Goal: Task Accomplishment & Management: Use online tool/utility

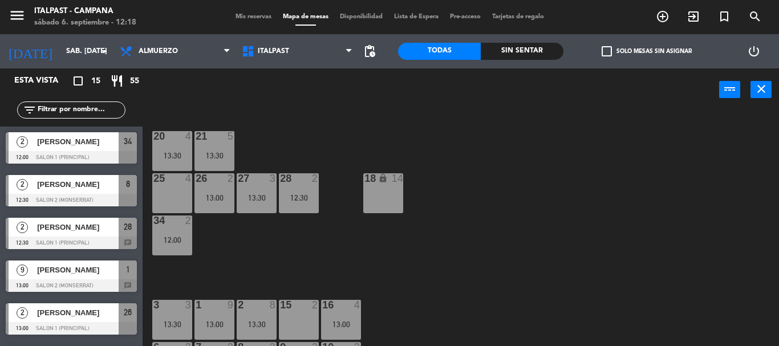
click at [431, 248] on div "20 4 13:30 21 5 13:30 25 4 26 2 13:00 27 3 13:30 28 2 12:30 18 lock 14 34 2 12:…" at bounding box center [464, 228] width 628 height 235
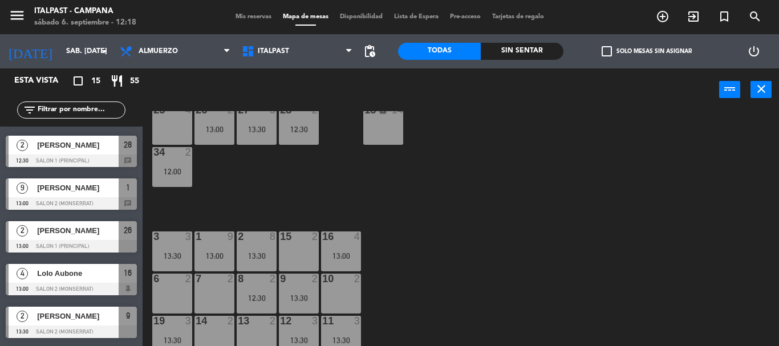
scroll to position [91, 0]
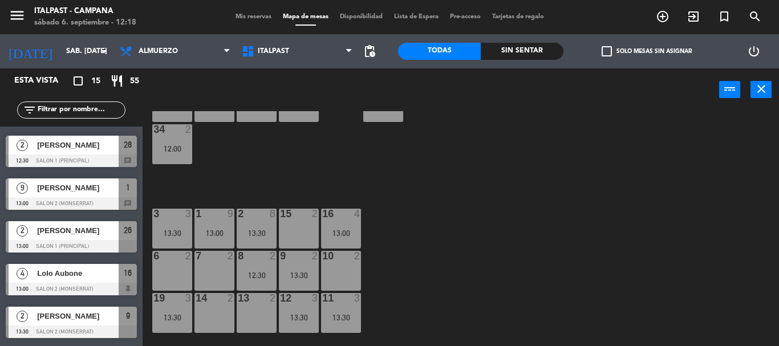
click at [80, 112] on input "text" at bounding box center [80, 110] width 88 height 13
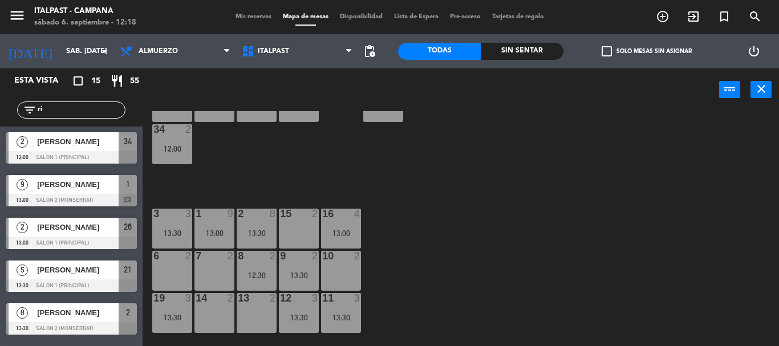
scroll to position [0, 0]
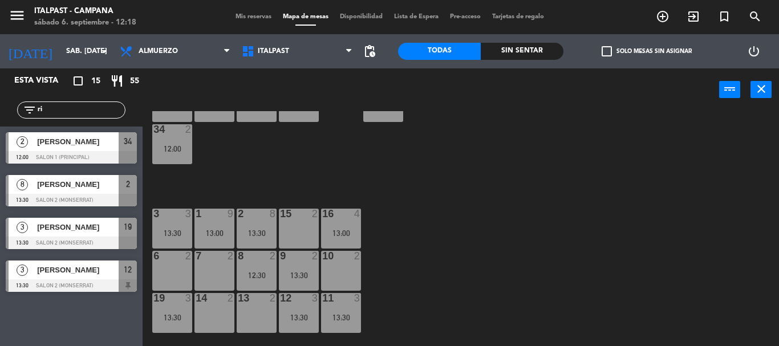
type input "ri"
click at [38, 153] on div "2 [PERSON_NAME] 12:00 Salon 1 (Principal) 34" at bounding box center [71, 148] width 143 height 43
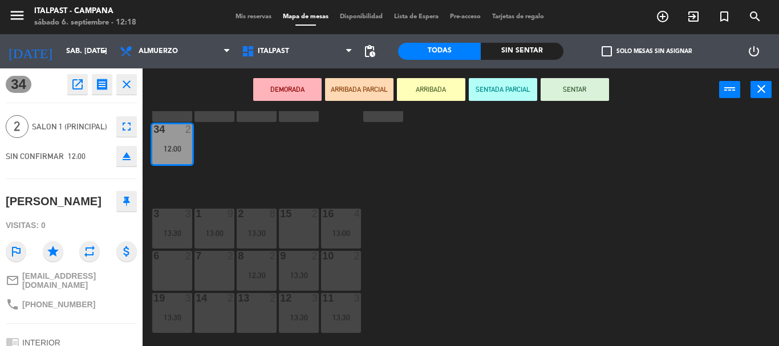
click at [439, 94] on button "ARRIBADA" at bounding box center [431, 89] width 68 height 23
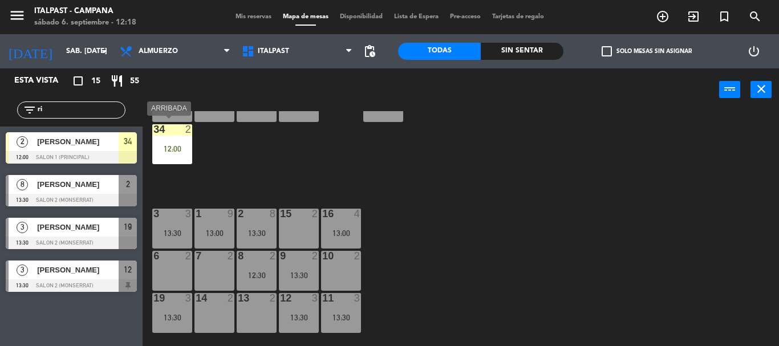
click at [166, 142] on div "34 2 12:00" at bounding box center [172, 144] width 40 height 40
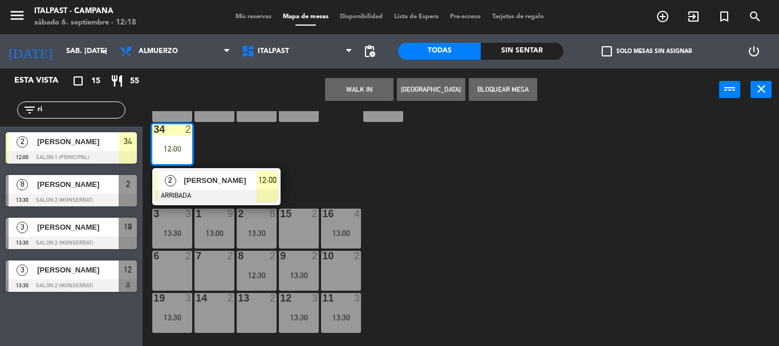
click at [308, 226] on div "15 2" at bounding box center [299, 229] width 40 height 40
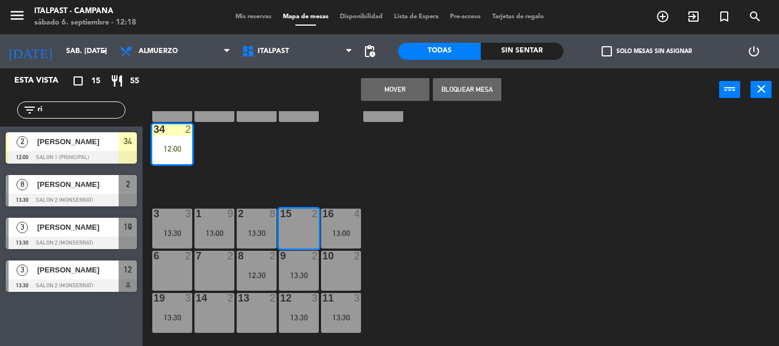
click at [394, 91] on button "Mover" at bounding box center [395, 89] width 68 height 23
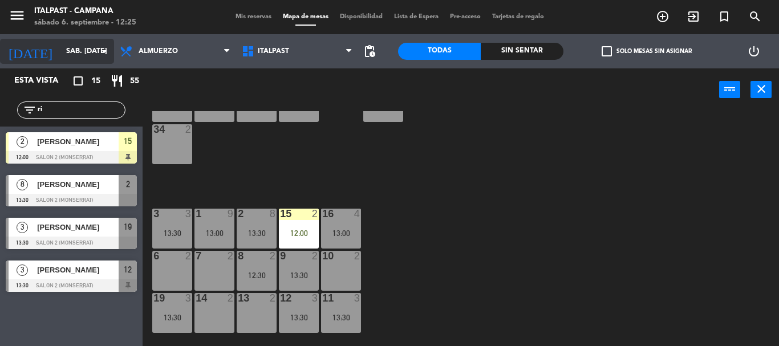
click at [77, 47] on input "sáb. [DATE]" at bounding box center [108, 51] width 96 height 19
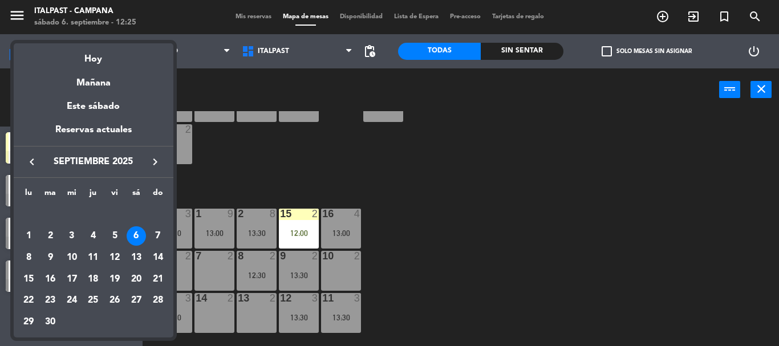
drag, startPoint x: 246, startPoint y: 168, endPoint x: 116, endPoint y: 116, distance: 139.2
click at [242, 163] on div at bounding box center [389, 173] width 779 height 346
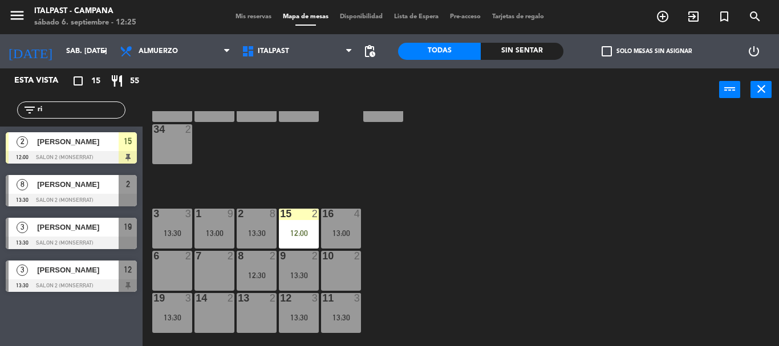
drag, startPoint x: 39, startPoint y: 104, endPoint x: 36, endPoint y: 117, distance: 14.0
click at [36, 116] on input "ri" at bounding box center [80, 110] width 88 height 13
click at [44, 116] on input "ri" at bounding box center [80, 110] width 88 height 13
type input "r"
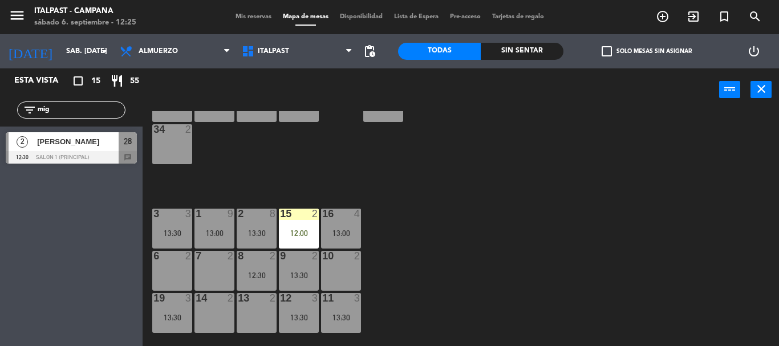
type input "mig"
click at [72, 151] on div "[PERSON_NAME]" at bounding box center [77, 141] width 83 height 19
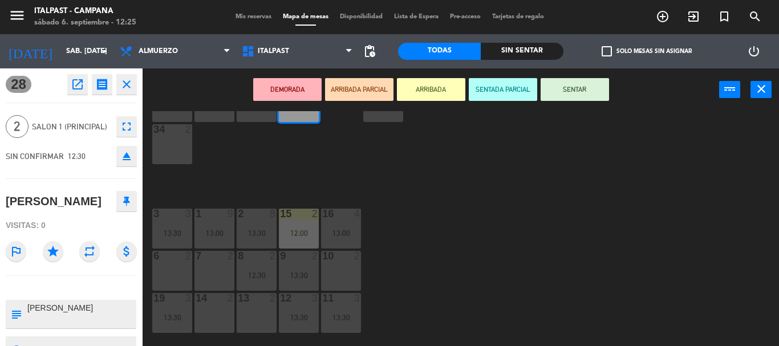
scroll to position [57, 0]
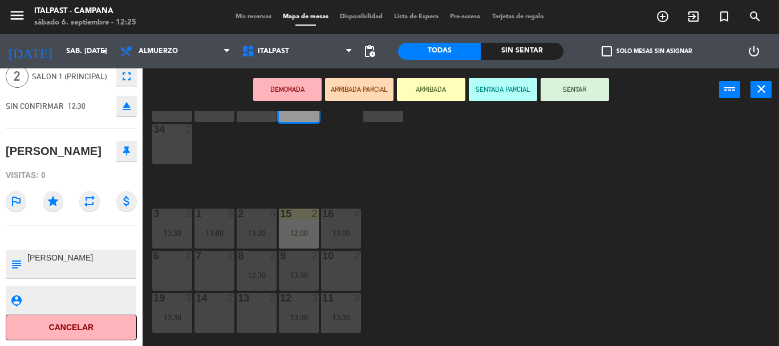
click at [430, 93] on button "ARRIBADA" at bounding box center [431, 89] width 68 height 23
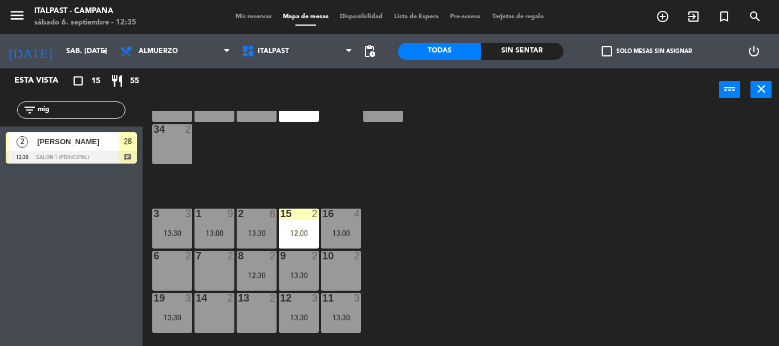
click at [539, 220] on div "20 4 13:30 21 5 13:30 25 4 26 2 13:00 27 3 13:30 28 2 12:30 18 lock 14 34 2 3 3…" at bounding box center [464, 228] width 628 height 235
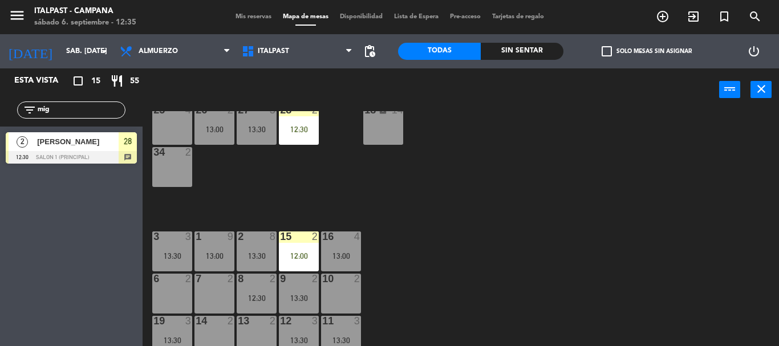
scroll to position [0, 0]
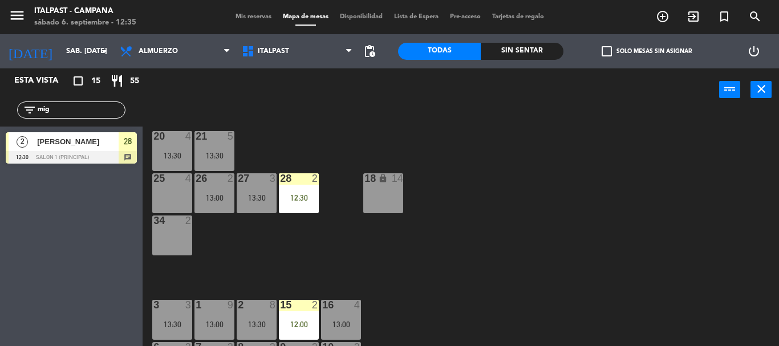
click at [218, 146] on div "21 5 13:30" at bounding box center [214, 151] width 40 height 40
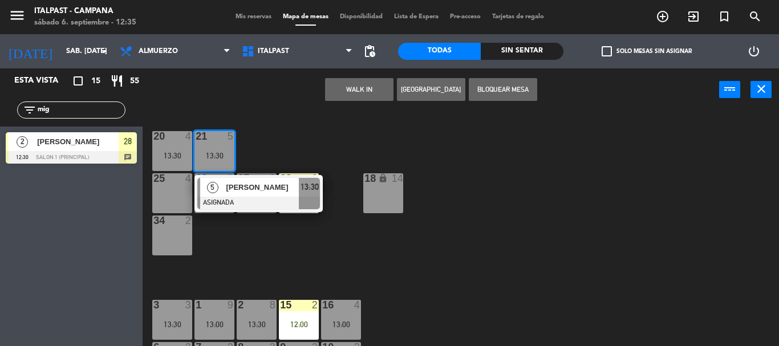
click at [296, 138] on div "20 4 13:30 21 5 13:30 5 [PERSON_NAME] ASIGNADA 13:30 25 4 26 2 13:00 27 3 13:30…" at bounding box center [464, 228] width 628 height 235
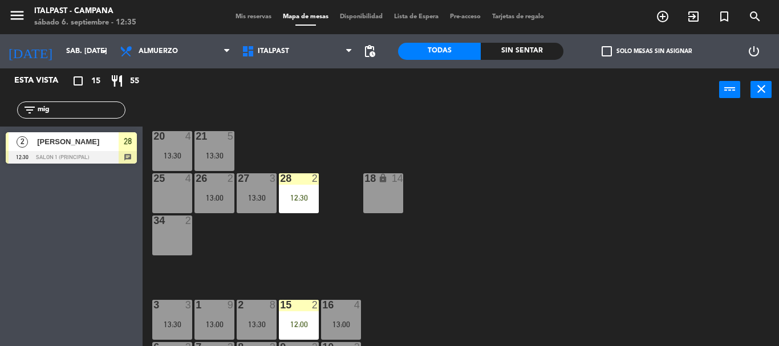
click at [154, 141] on div "20" at bounding box center [153, 136] width 1 height 10
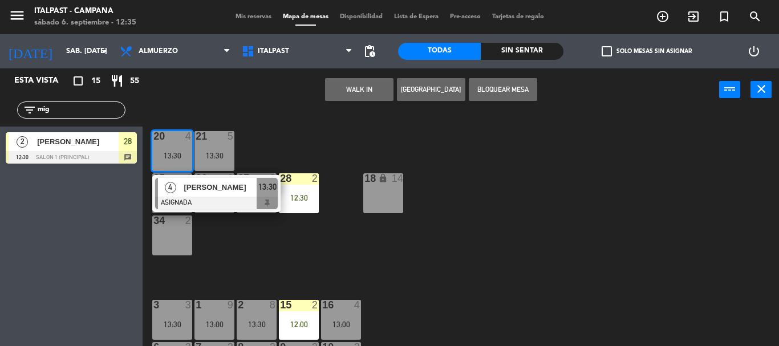
click at [154, 141] on div "20" at bounding box center [153, 136] width 1 height 10
